Goal: Navigation & Orientation: Find specific page/section

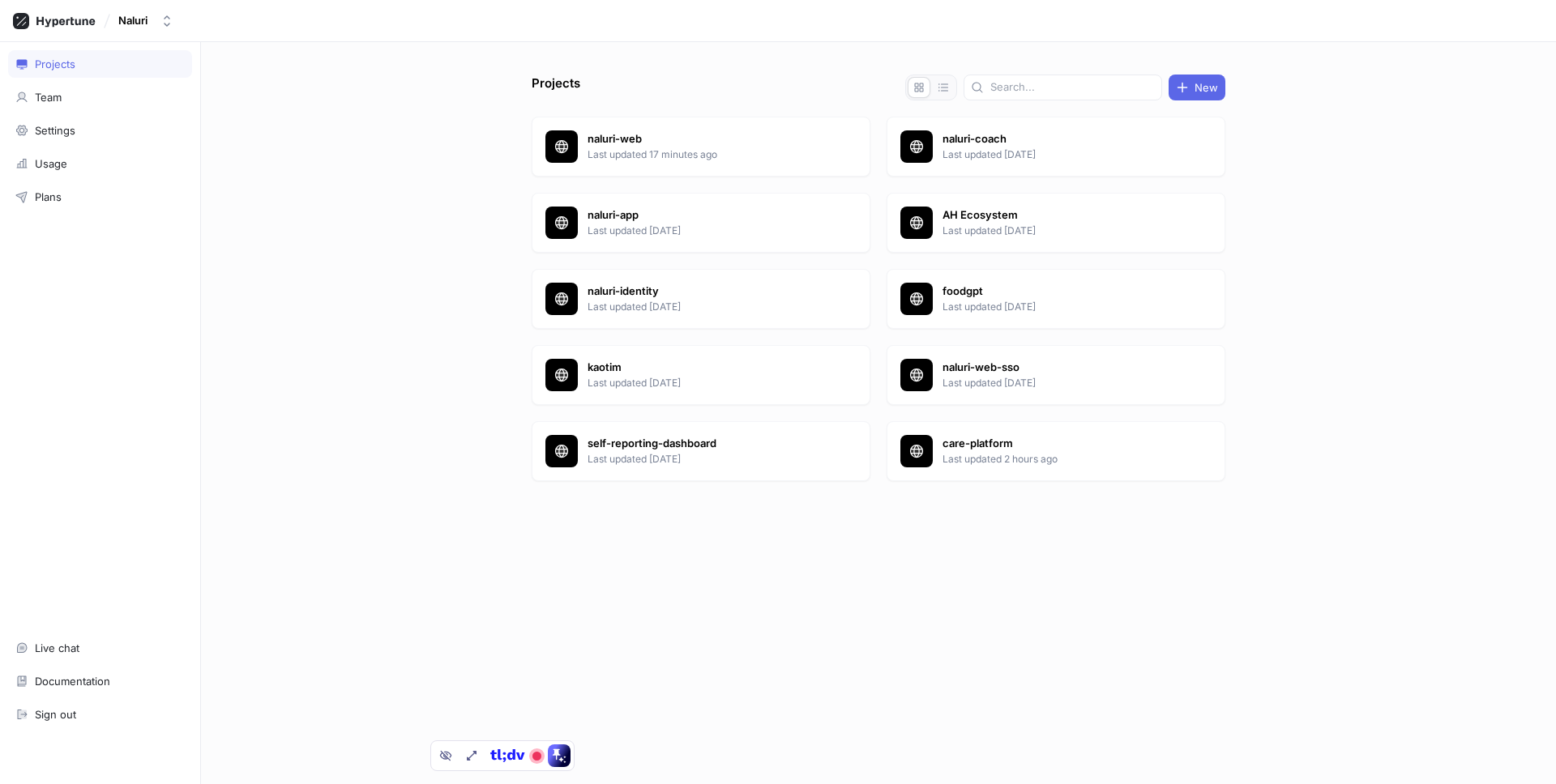
click at [878, 181] on div "naluri-web Last updated 17 minutes ago naluri-coach Last updated [DATE] naluri-…" at bounding box center [878, 302] width 694 height 371
click at [739, 134] on p "naluri-web" at bounding box center [705, 139] width 235 height 16
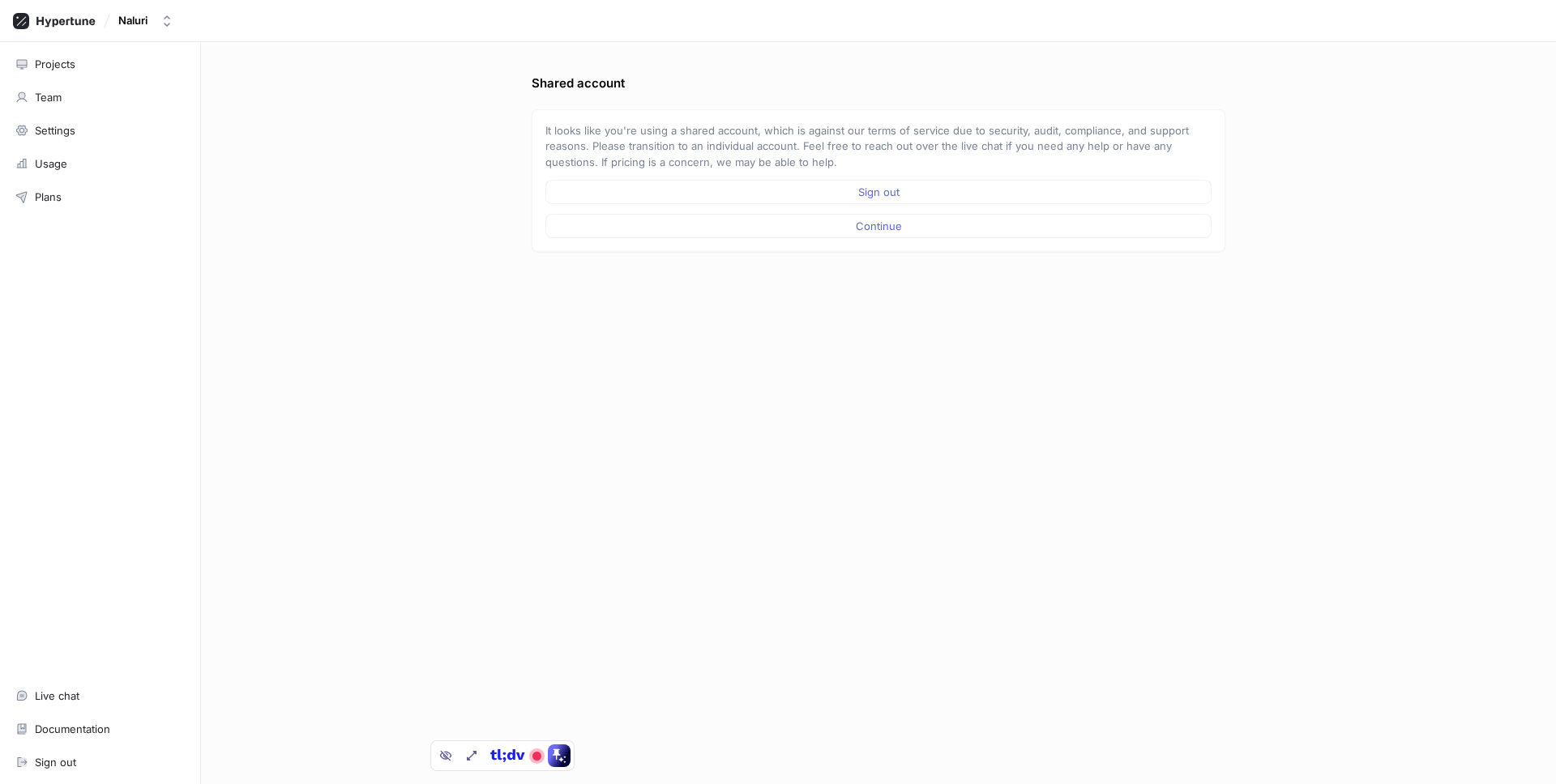
click at [1175, 149] on p "It looks like you're using a shared account, which is against our terms of serv…" at bounding box center [878, 146] width 666 height 47
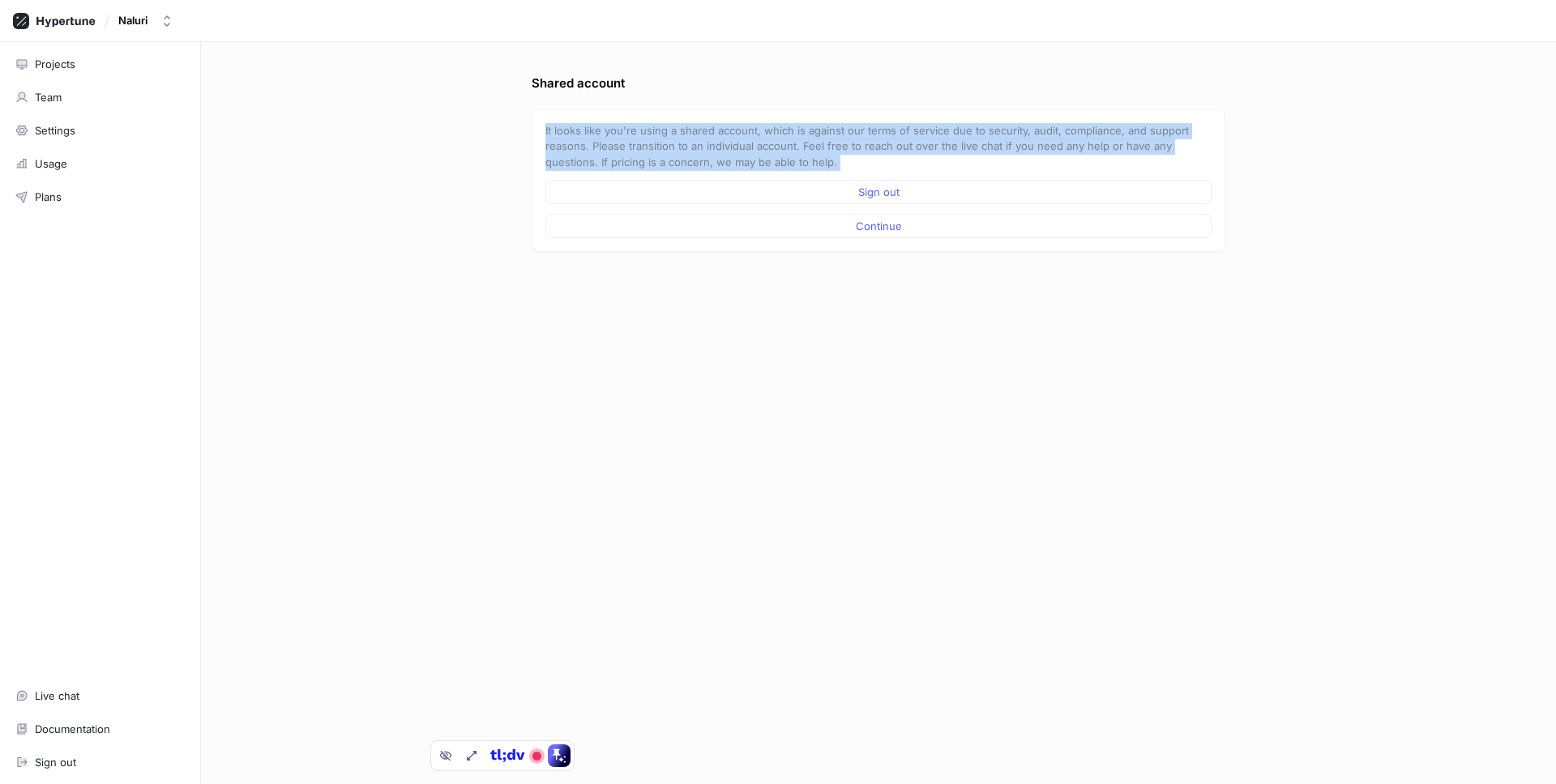
click at [1175, 149] on p "It looks like you're using a shared account, which is against our terms of serv…" at bounding box center [878, 146] width 666 height 47
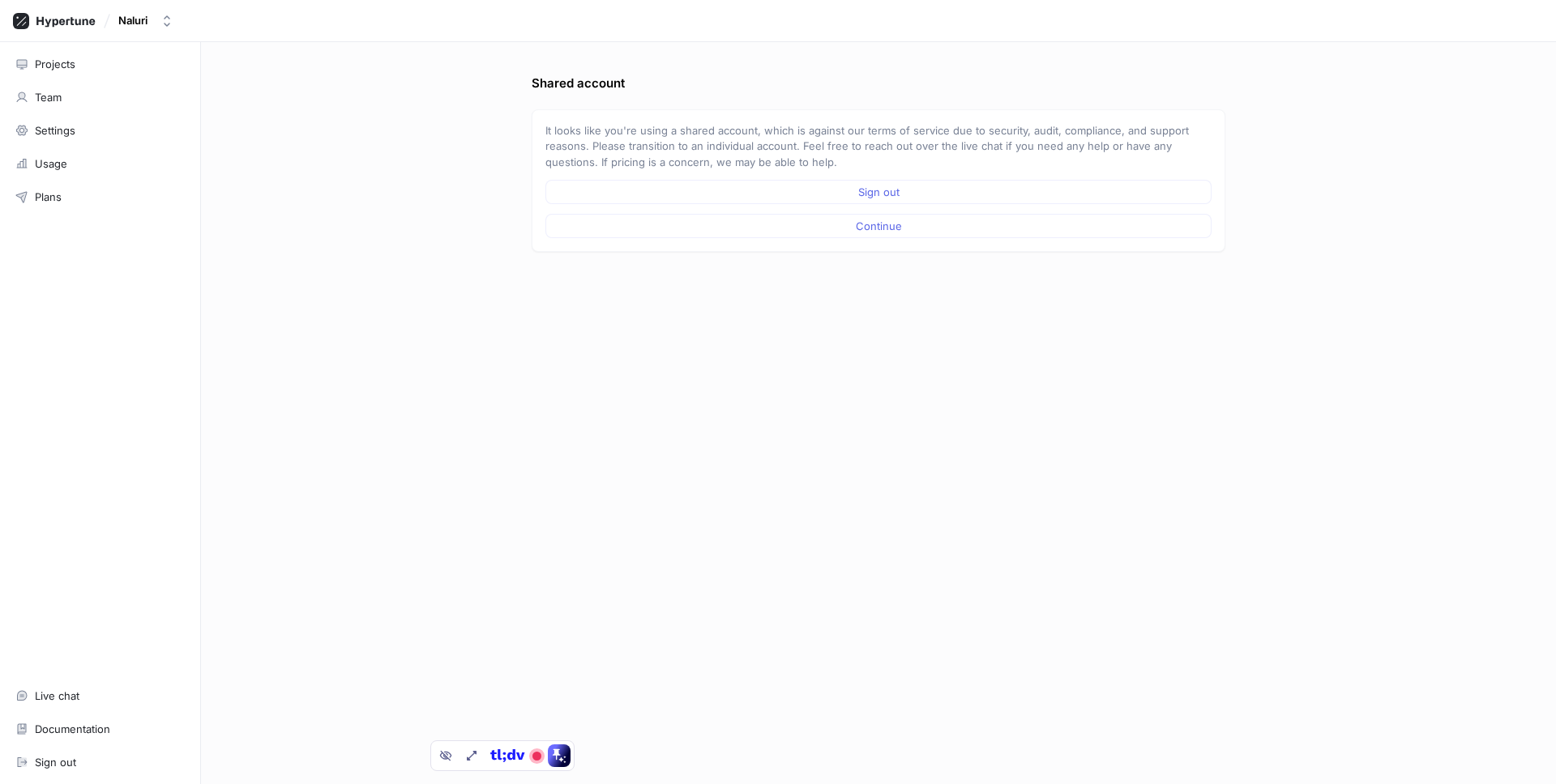
click at [1203, 145] on p "It looks like you're using a shared account, which is against our terms of serv…" at bounding box center [878, 146] width 666 height 47
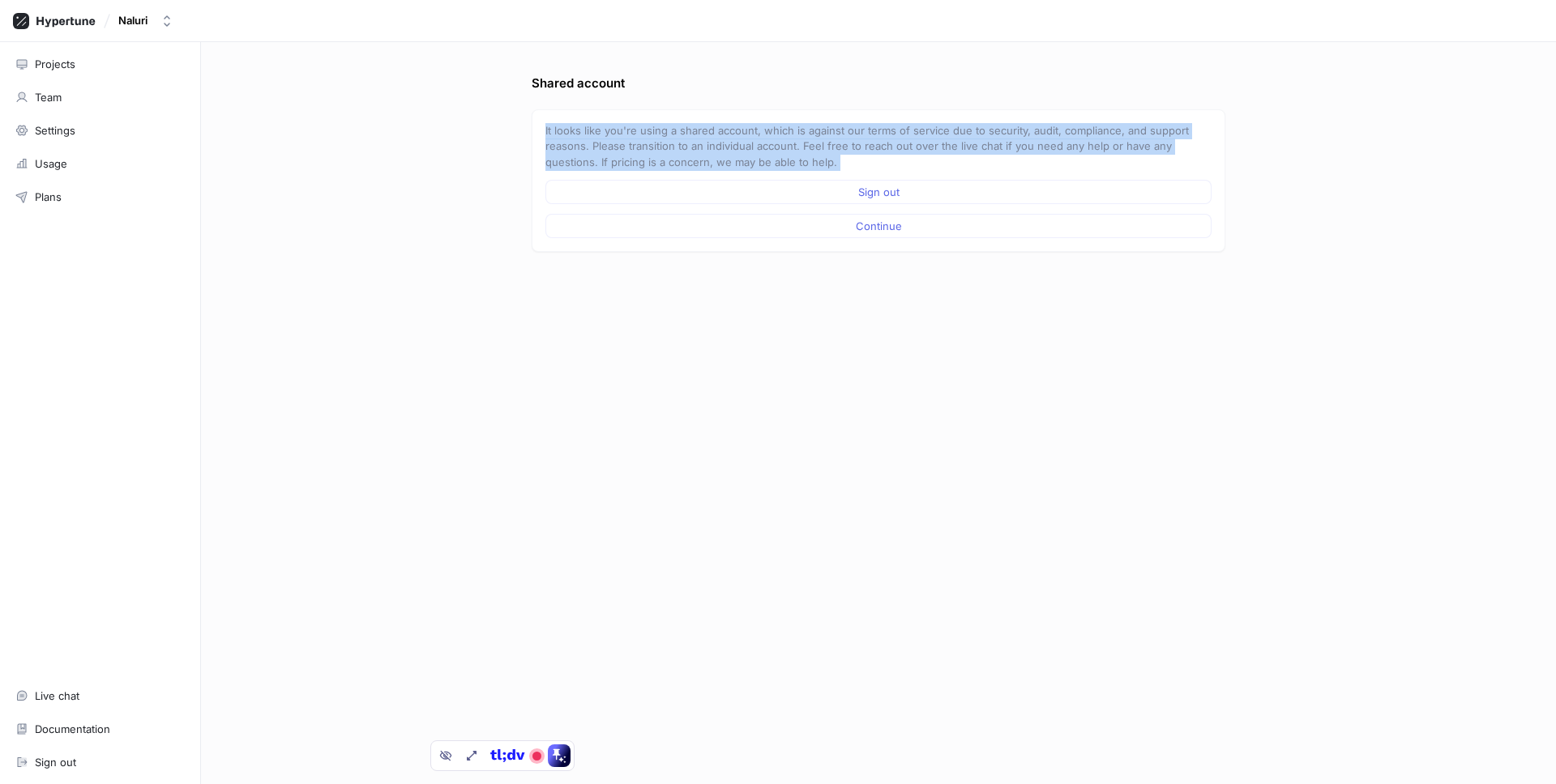
click at [1203, 145] on p "It looks like you're using a shared account, which is against our terms of serv…" at bounding box center [878, 146] width 666 height 47
click at [1135, 145] on p "It looks like you're using a shared account, which is against our terms of serv…" at bounding box center [878, 146] width 666 height 47
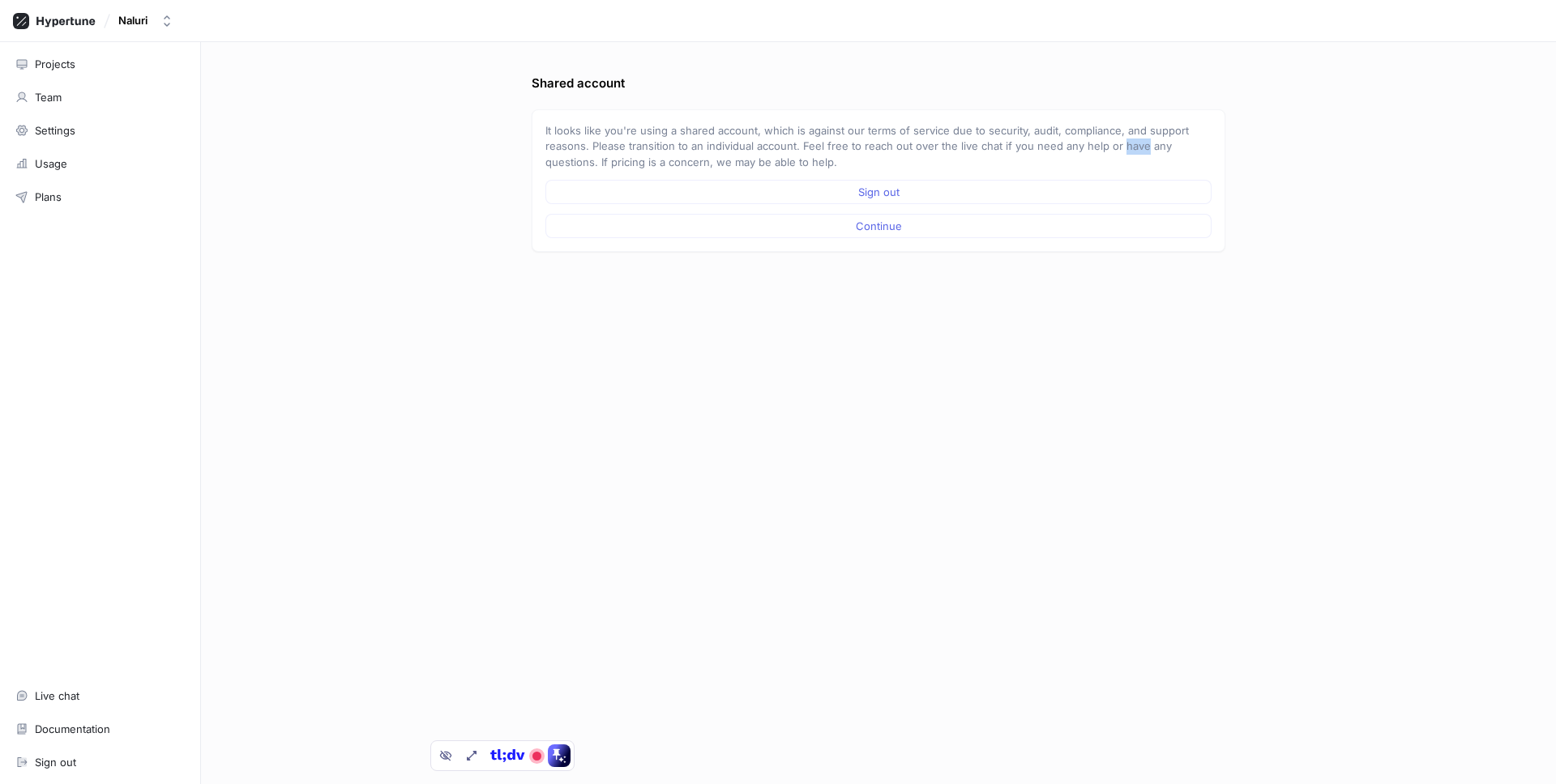
click at [1135, 145] on p "It looks like you're using a shared account, which is against our terms of serv…" at bounding box center [878, 146] width 666 height 47
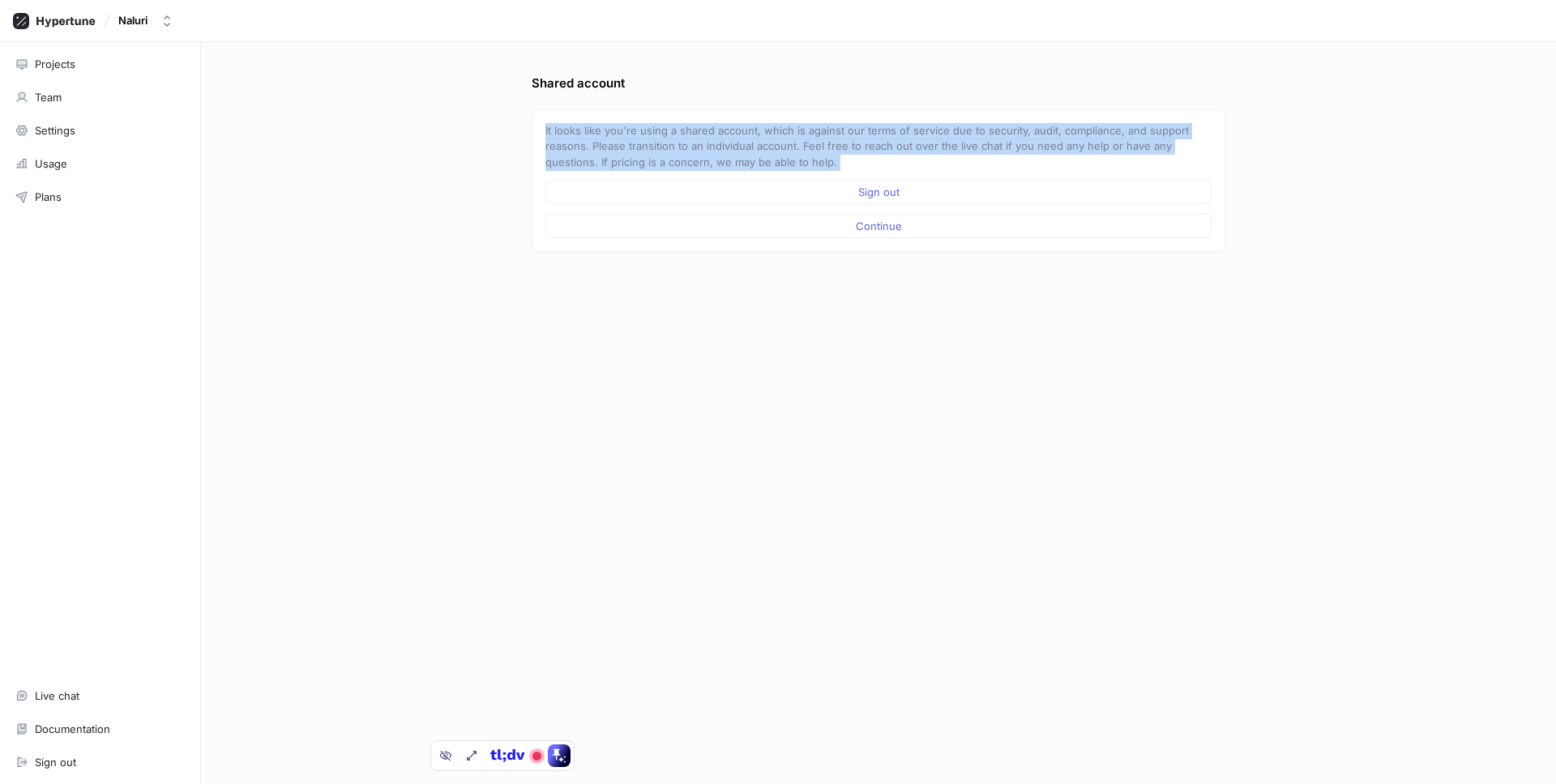
click at [1135, 145] on p "It looks like you're using a shared account, which is against our terms of serv…" at bounding box center [878, 146] width 666 height 47
click at [907, 135] on p "It looks like you're using a shared account, which is against our terms of serv…" at bounding box center [878, 146] width 666 height 47
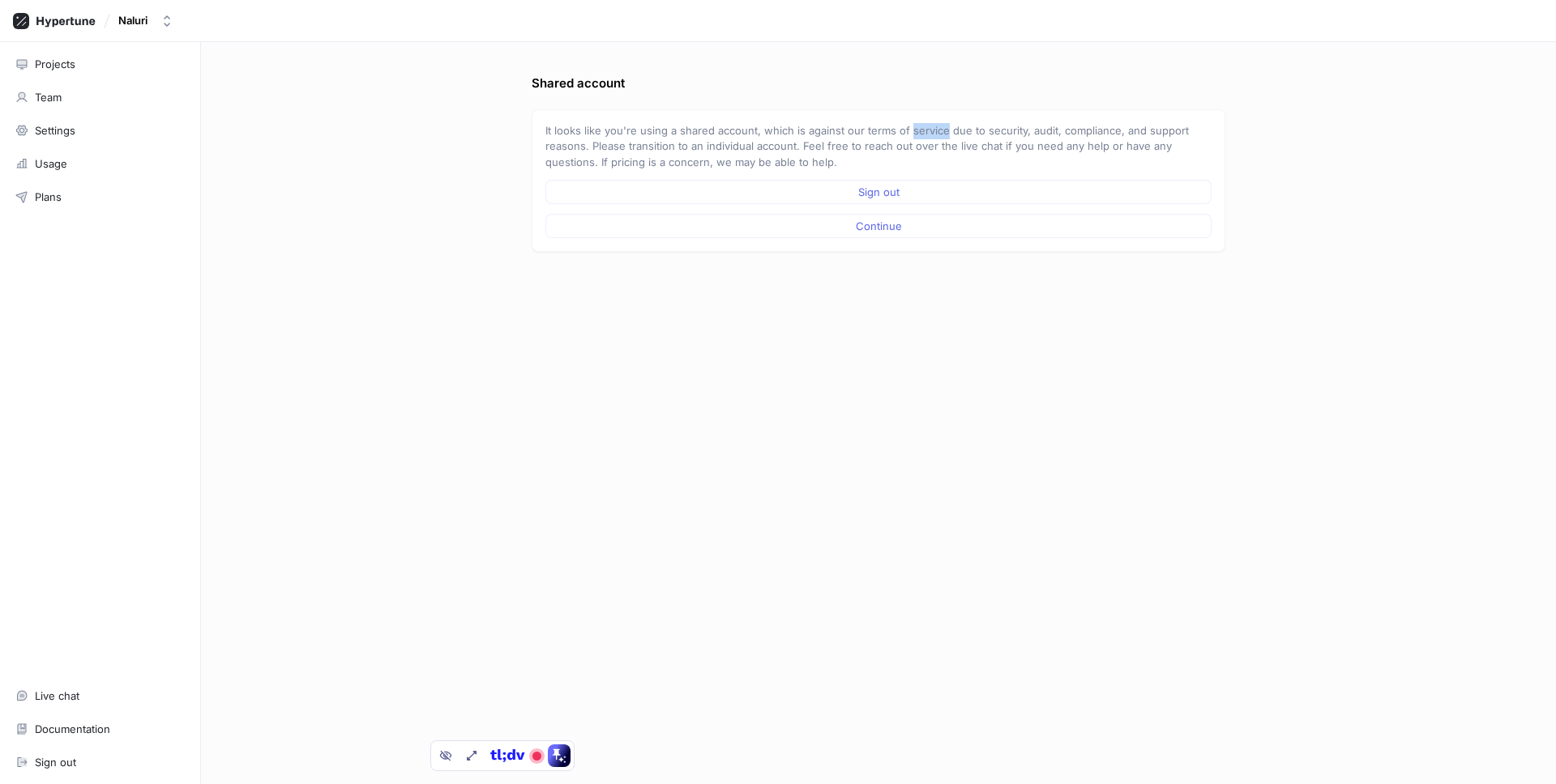
click at [907, 135] on p "It looks like you're using a shared account, which is against our terms of serv…" at bounding box center [878, 146] width 666 height 47
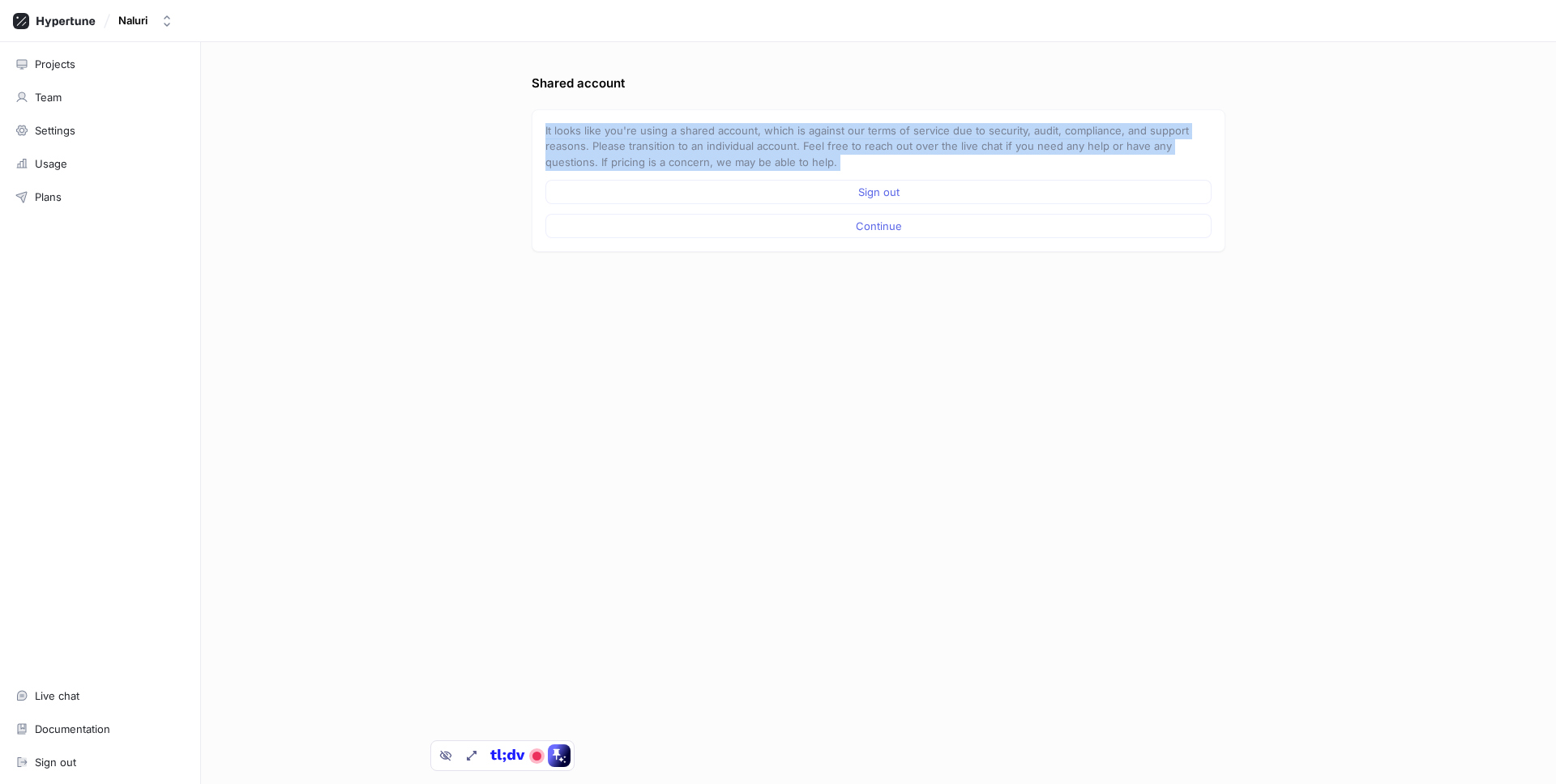
click at [907, 135] on p "It looks like you're using a shared account, which is against our terms of serv…" at bounding box center [878, 146] width 666 height 47
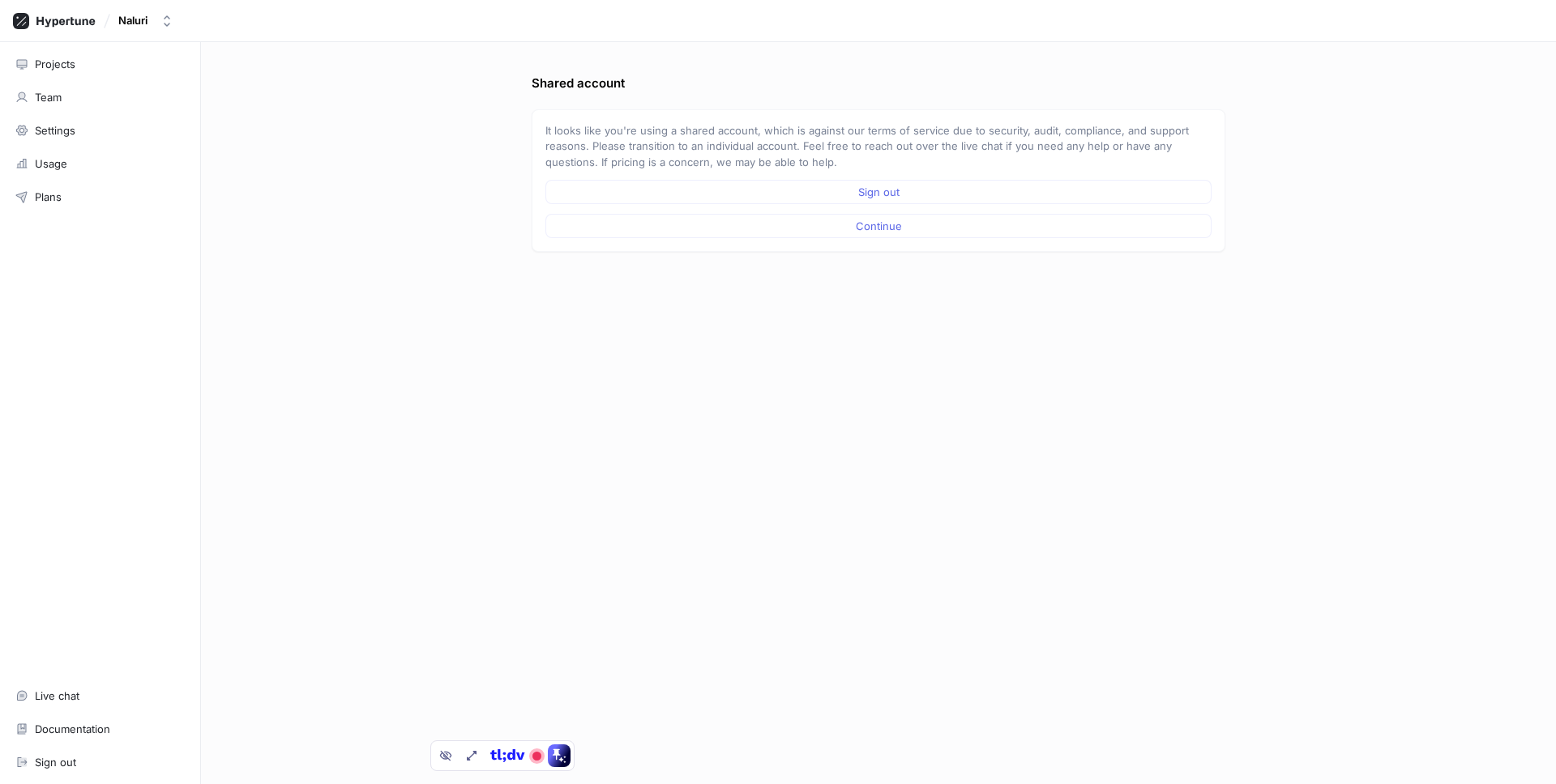
click at [793, 131] on p "It looks like you're using a shared account, which is against our terms of serv…" at bounding box center [878, 146] width 666 height 47
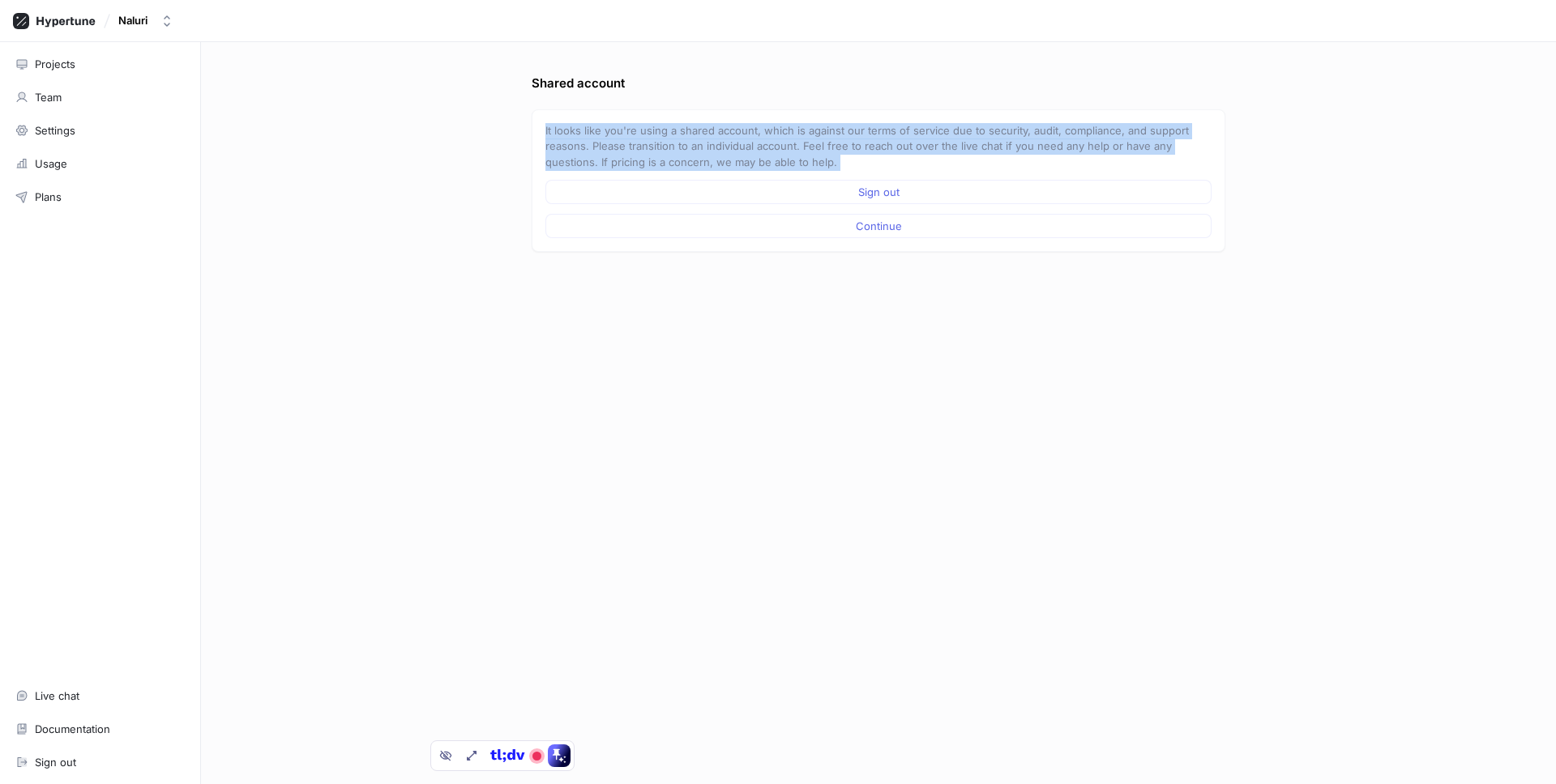
click at [793, 131] on p "It looks like you're using a shared account, which is against our terms of serv…" at bounding box center [878, 146] width 666 height 47
click at [722, 138] on p "It looks like you're using a shared account, which is against our terms of serv…" at bounding box center [878, 146] width 666 height 47
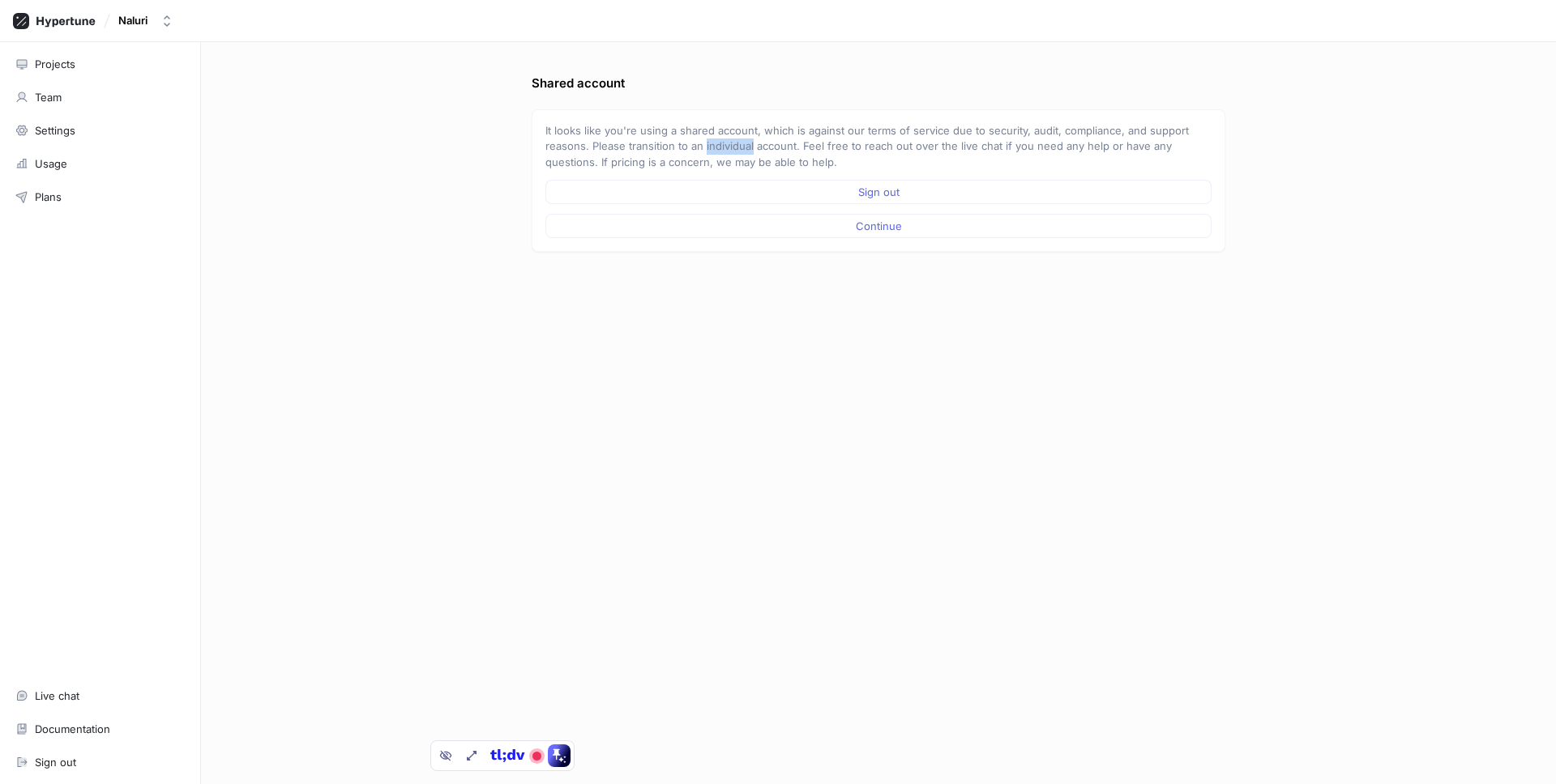
click at [722, 138] on p "It looks like you're using a shared account, which is against our terms of serv…" at bounding box center [878, 146] width 666 height 47
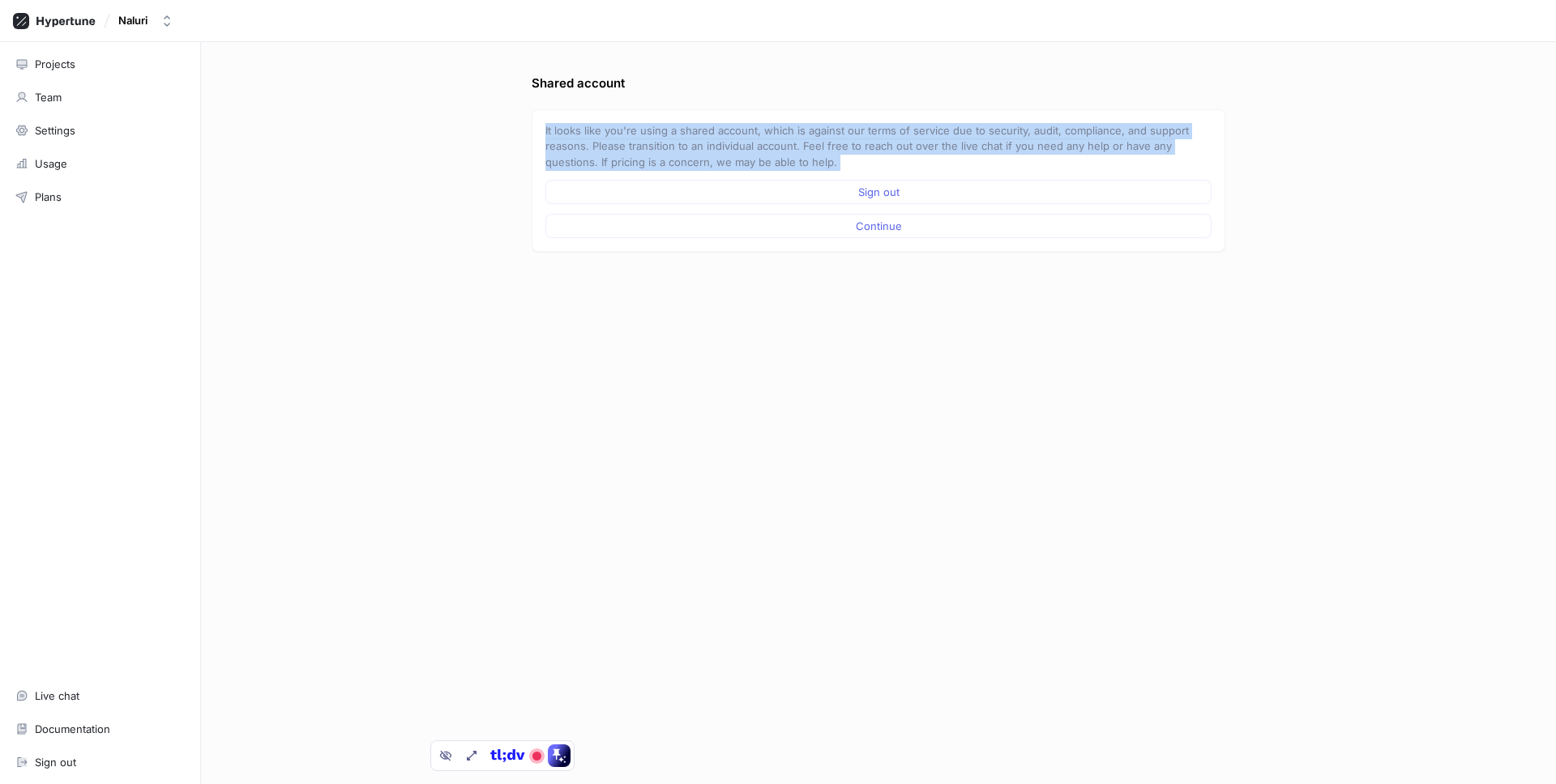
click at [722, 138] on p "It looks like you're using a shared account, which is against our terms of serv…" at bounding box center [878, 146] width 666 height 47
click at [699, 355] on div "Shared account It looks like you're using a shared account, which is against ou…" at bounding box center [878, 429] width 707 height 709
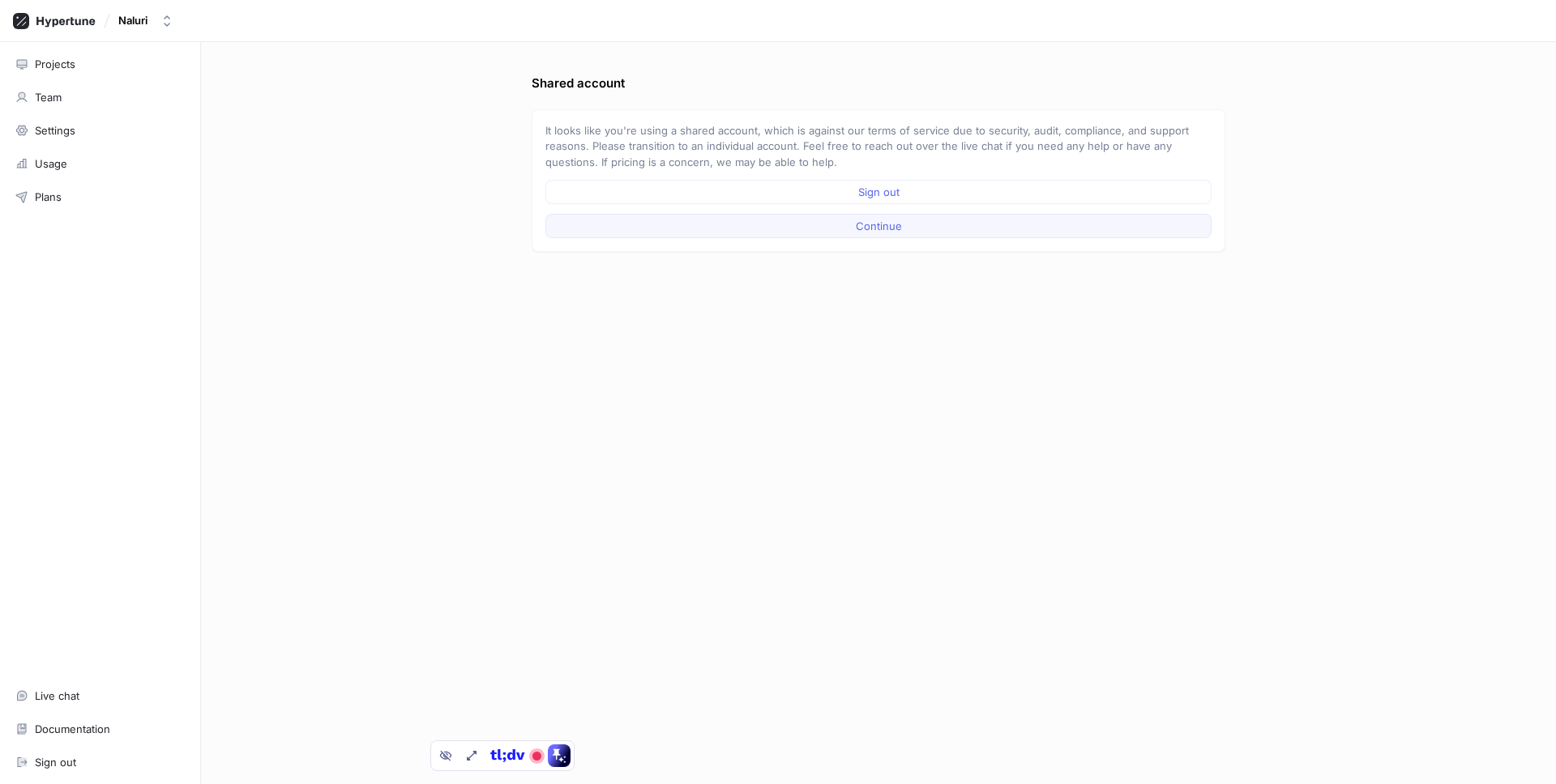
click at [1076, 231] on button "Continue" at bounding box center [878, 226] width 666 height 24
